Goal: Find specific page/section: Find specific page/section

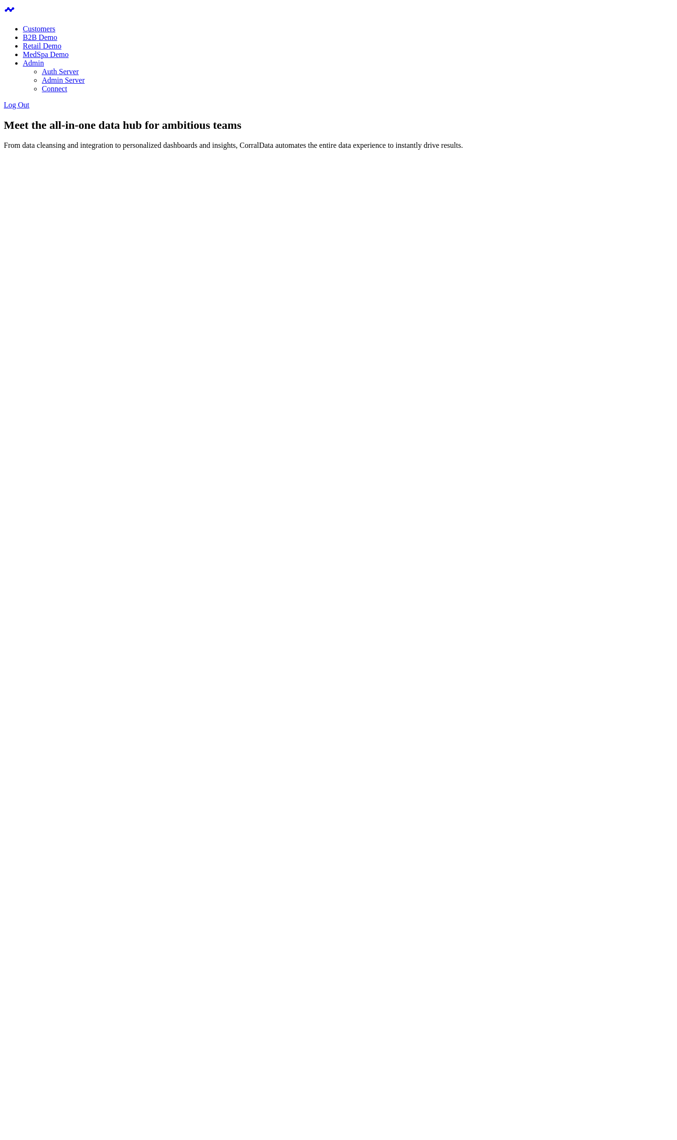
click at [172, 312] on body "Customers B2B Demo Retail Demo MedSpa Demo Admin Auth Server Admin Server Conne…" at bounding box center [339, 158] width 670 height 308
click at [321, 312] on body "Customers B2B Demo Retail Demo MedSpa Demo Admin Auth Server Admin Server Conne…" at bounding box center [339, 158] width 670 height 308
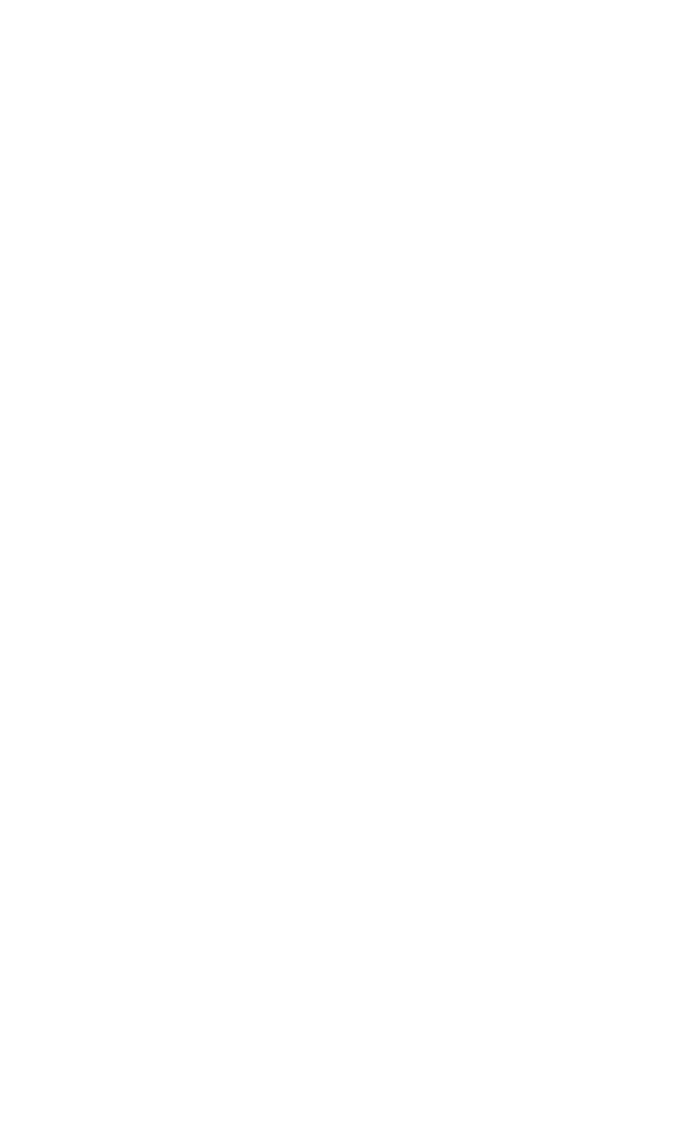
click at [290, 77] on body at bounding box center [339, 40] width 670 height 73
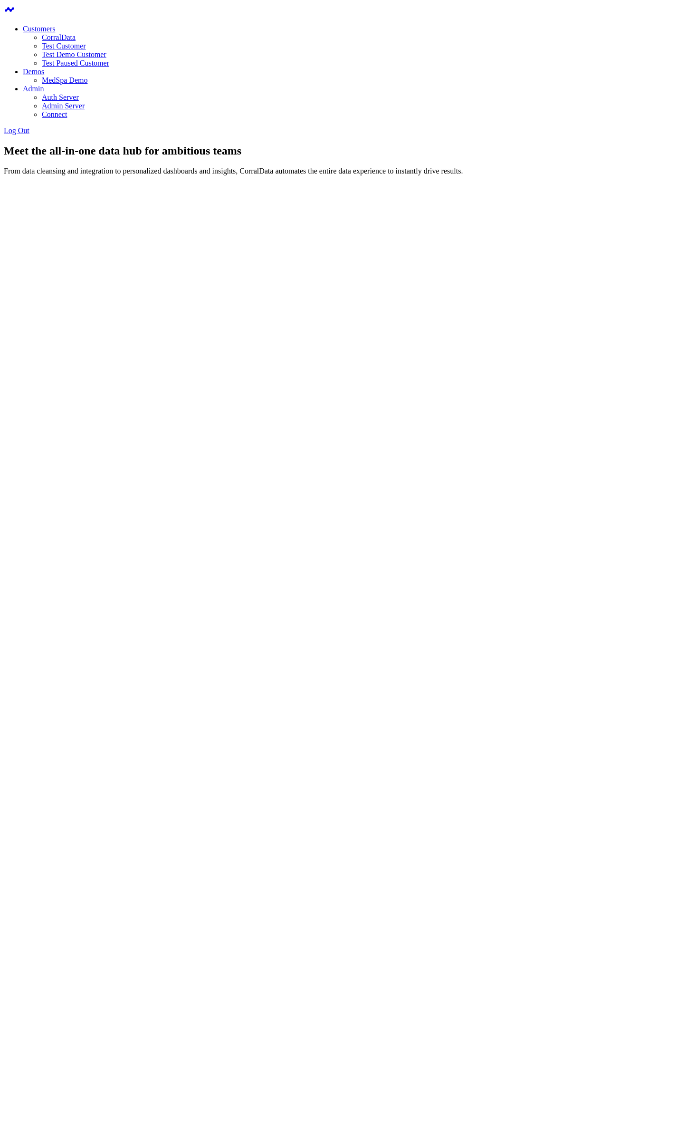
click at [319, 338] on body "Customers CorralData Test Customer Test Demo Customer Test Paused Customer Demo…" at bounding box center [339, 171] width 670 height 334
